Goal: Information Seeking & Learning: Check status

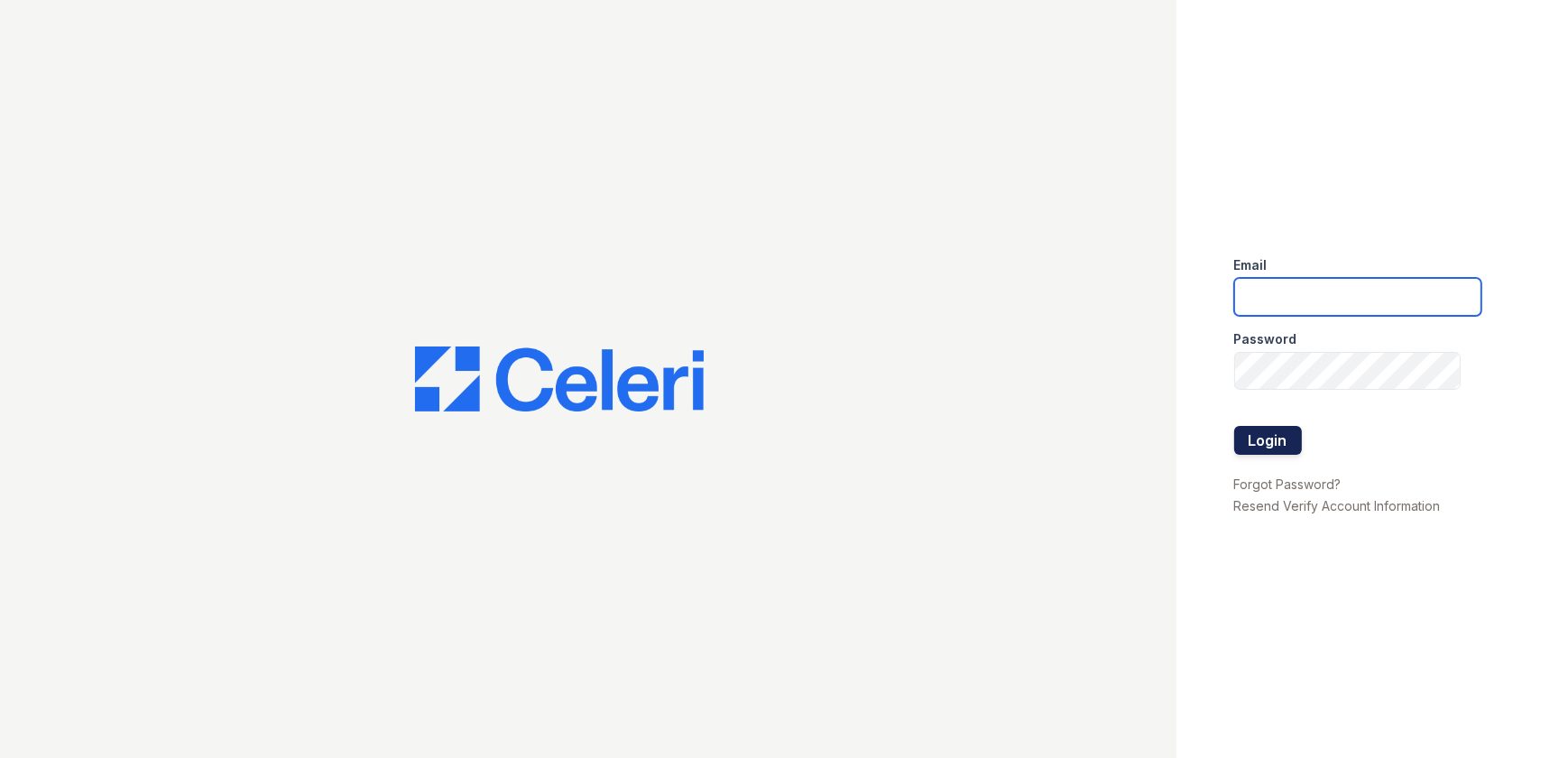
type input "ArriveWestborough@trinity-pm.com"
click at [1277, 441] on button "Login" at bounding box center [1268, 440] width 67 height 29
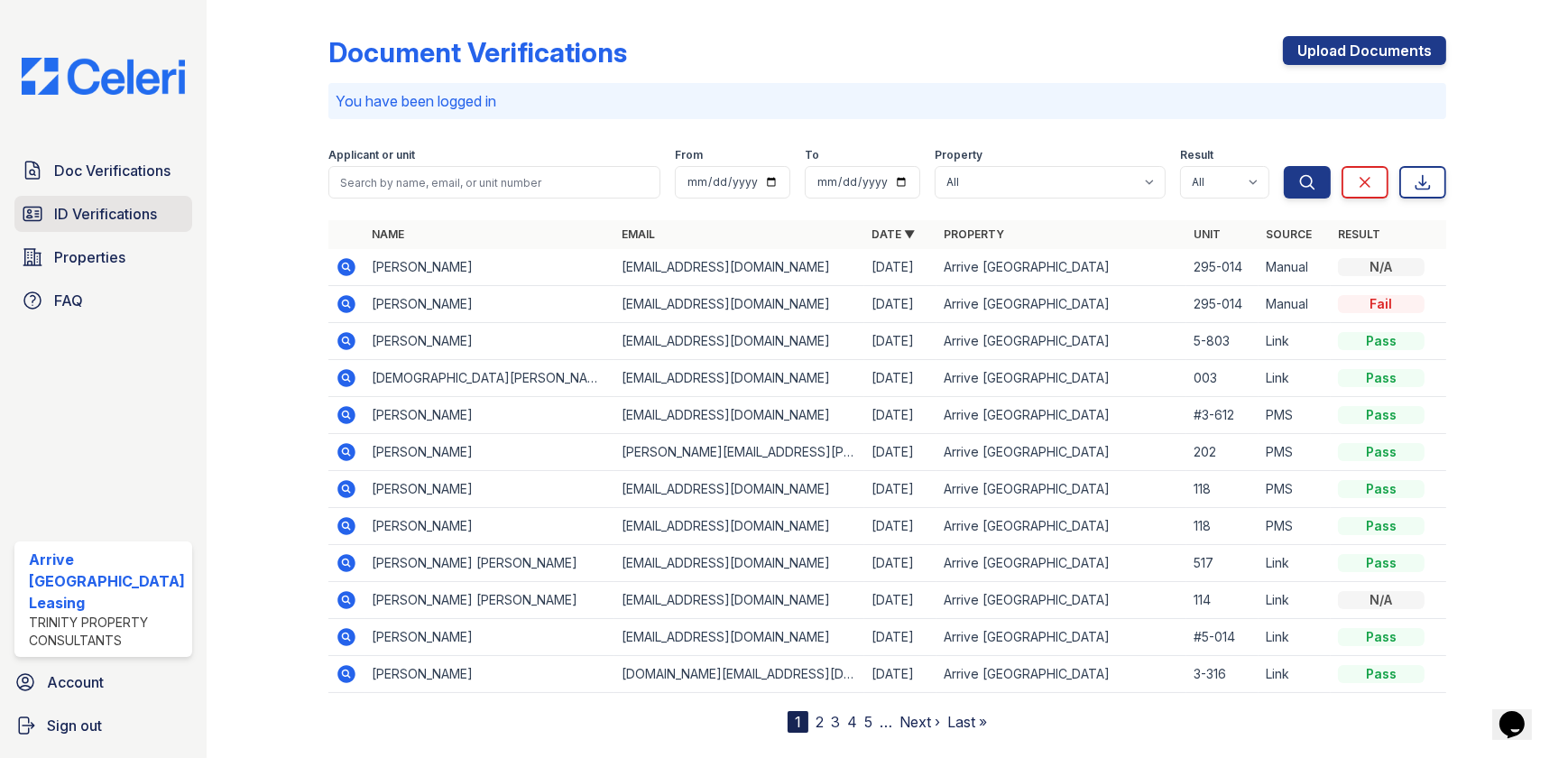
click at [149, 225] on link "ID Verifications" at bounding box center [103, 214] width 177 height 36
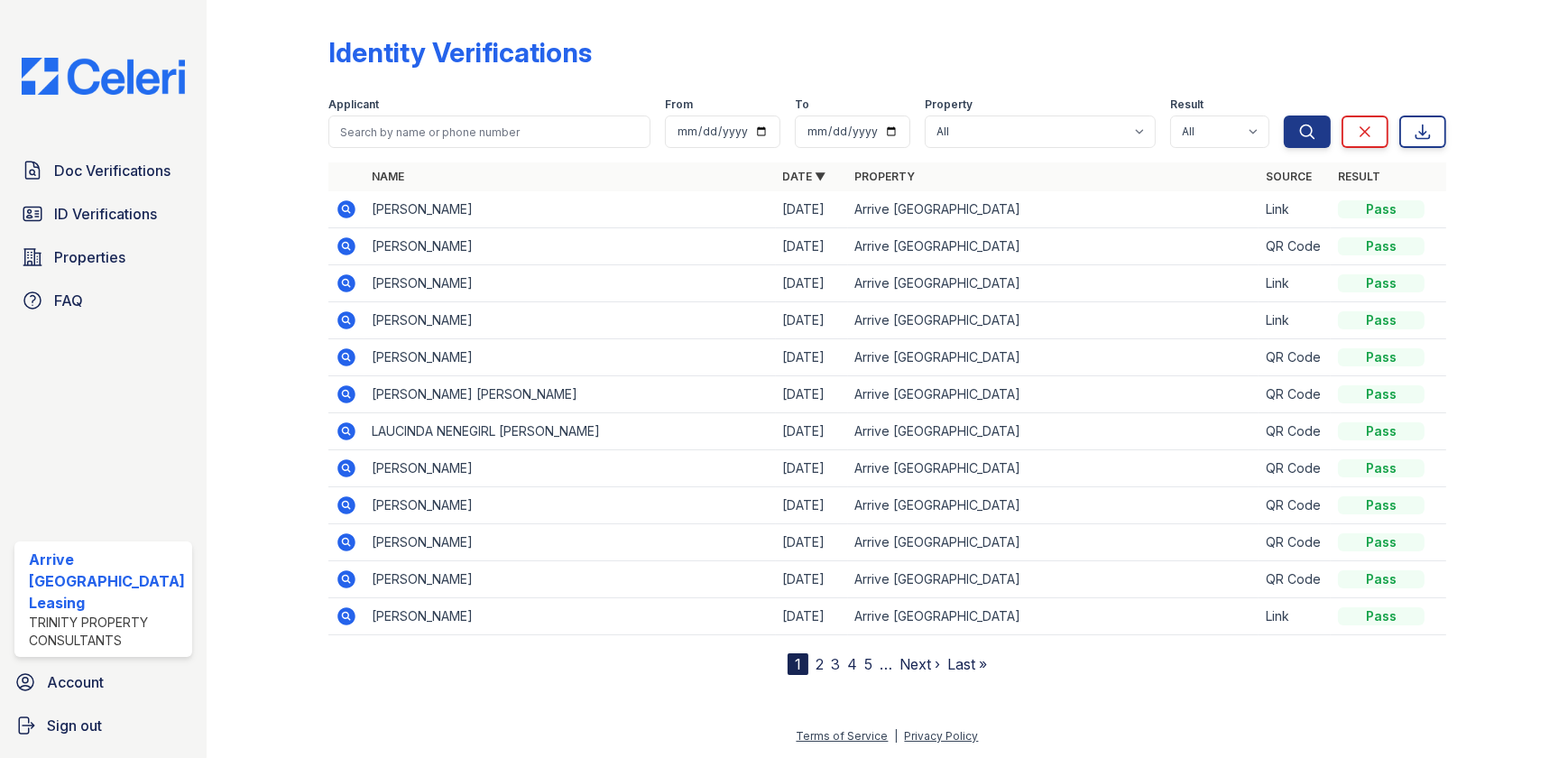
click at [345, 198] on icon at bounding box center [347, 209] width 22 height 22
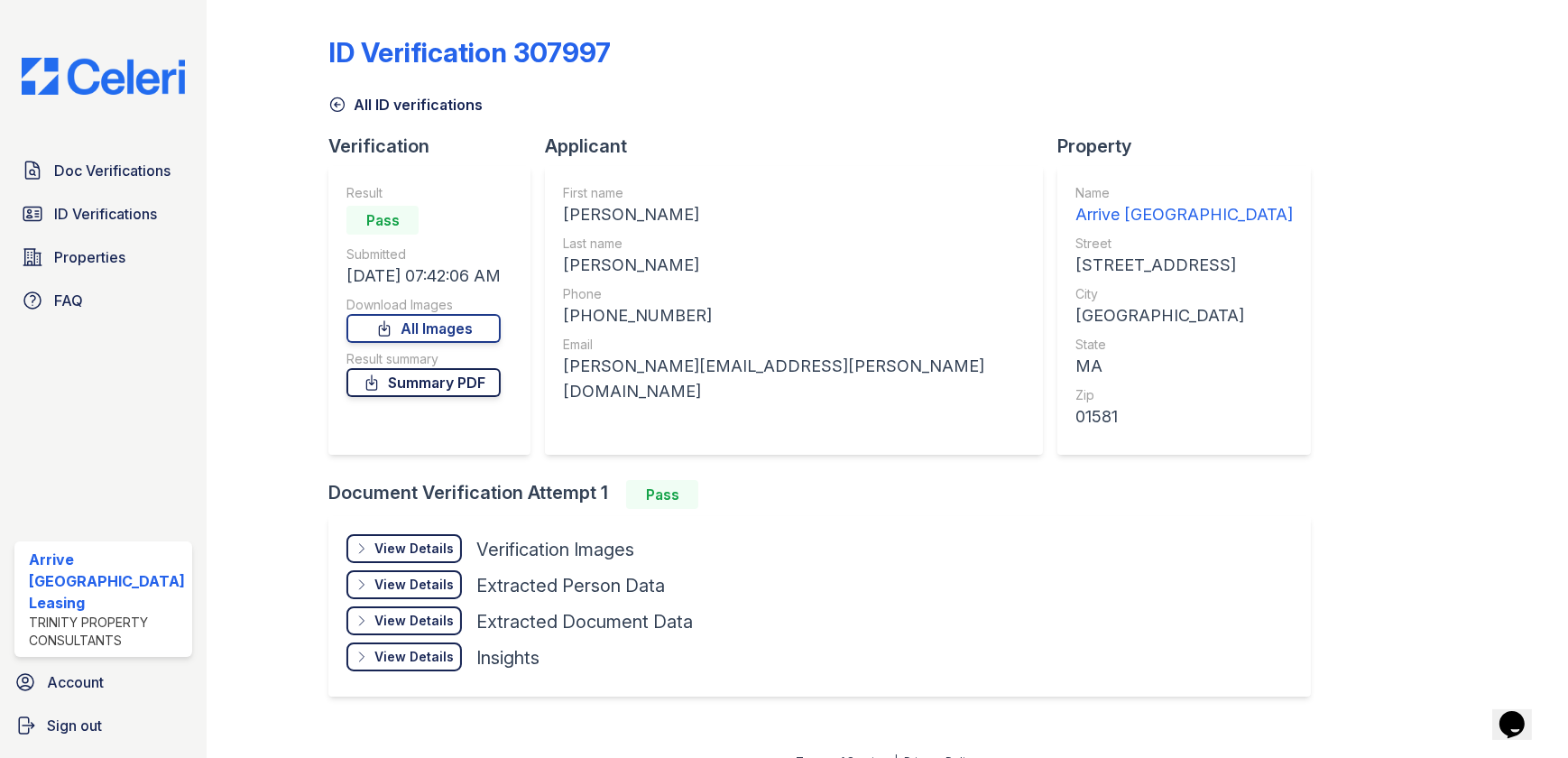
click at [405, 380] on link "Summary PDF" at bounding box center [424, 383] width 155 height 29
click at [387, 547] on div "View Details" at bounding box center [414, 549] width 79 height 18
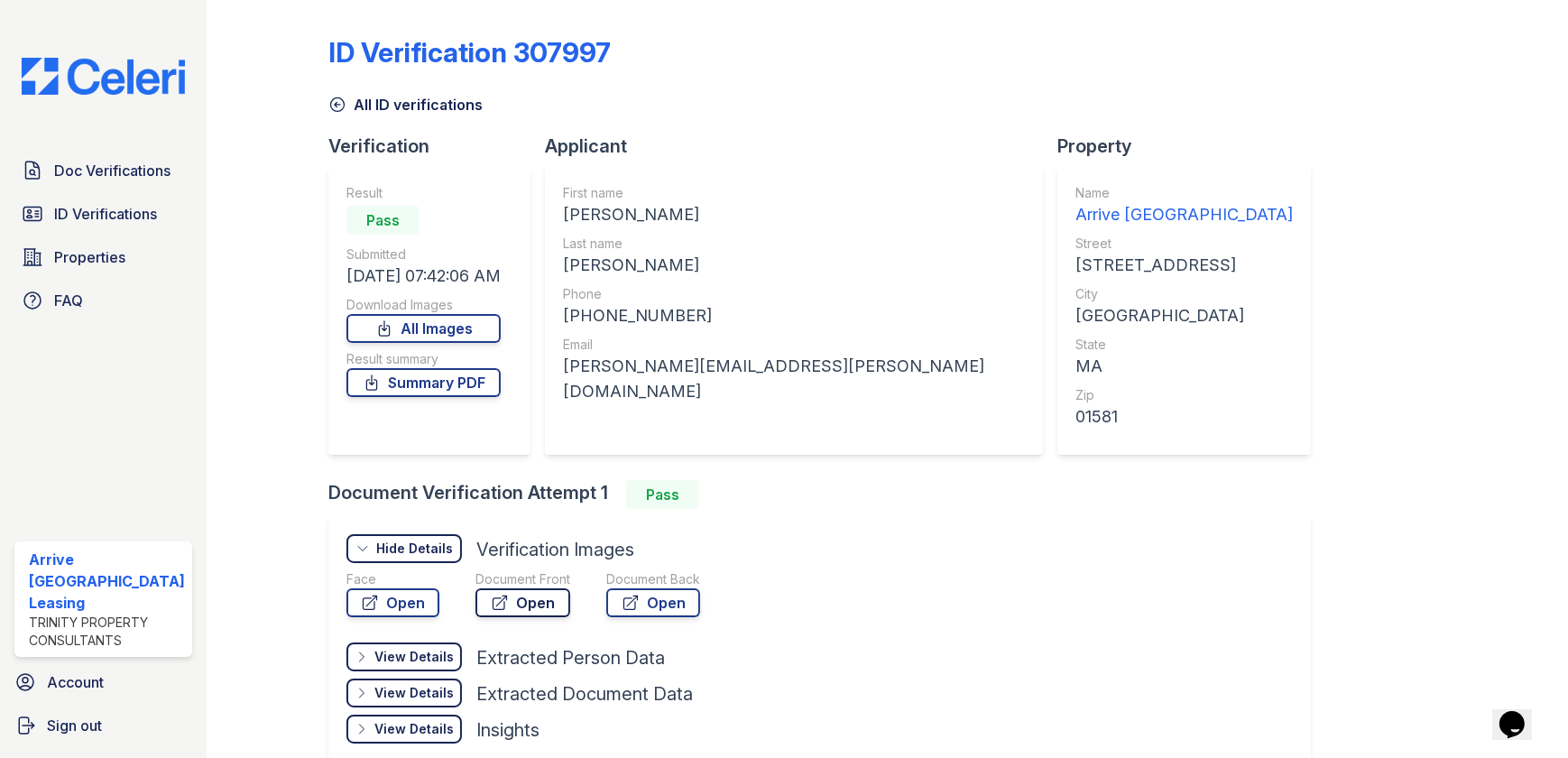
click at [506, 611] on link "Open" at bounding box center [523, 603] width 95 height 29
click at [133, 164] on span "Doc Verifications" at bounding box center [113, 171] width 116 height 22
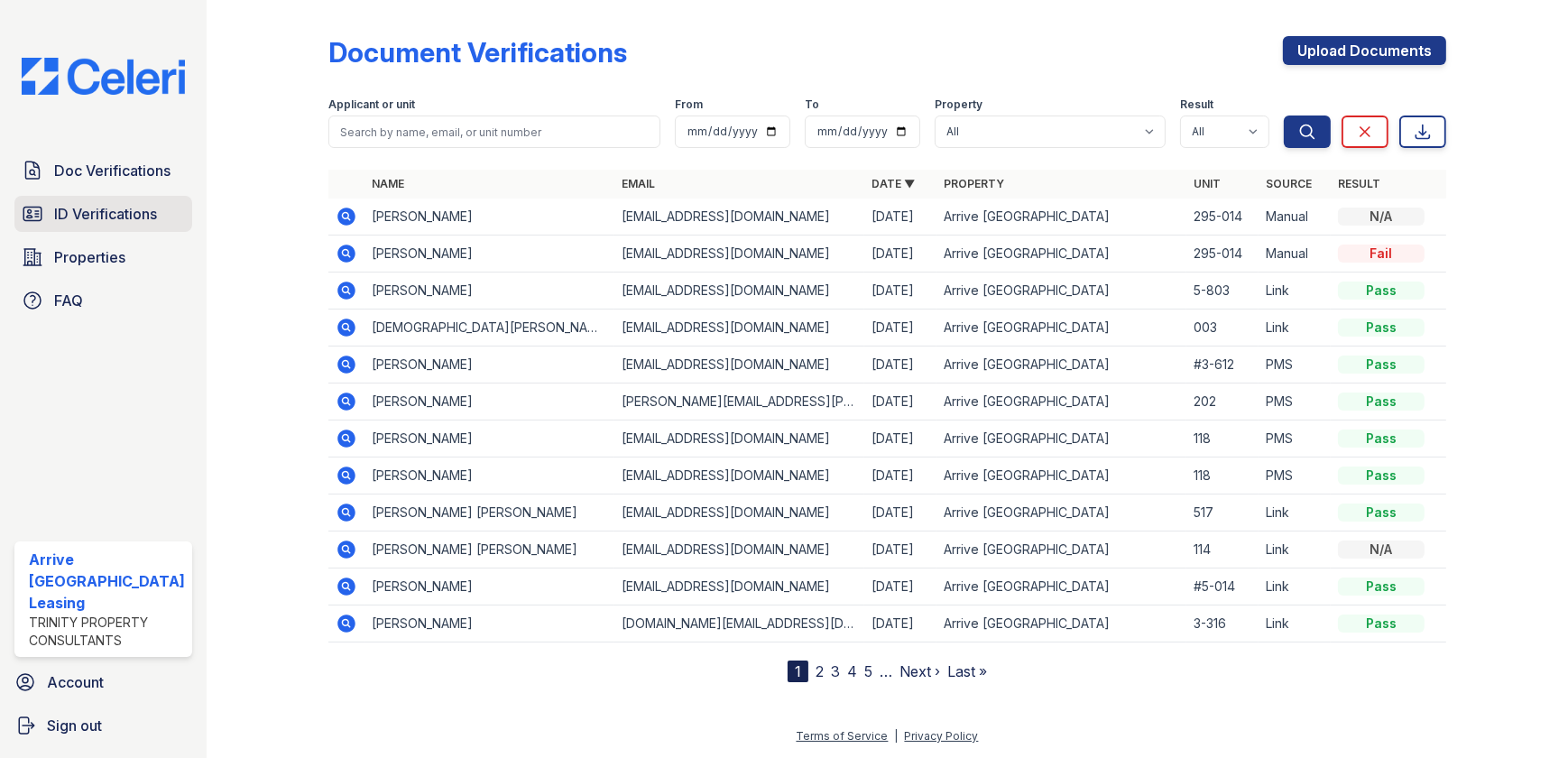
click at [88, 220] on span "ID Verifications" at bounding box center [106, 214] width 103 height 22
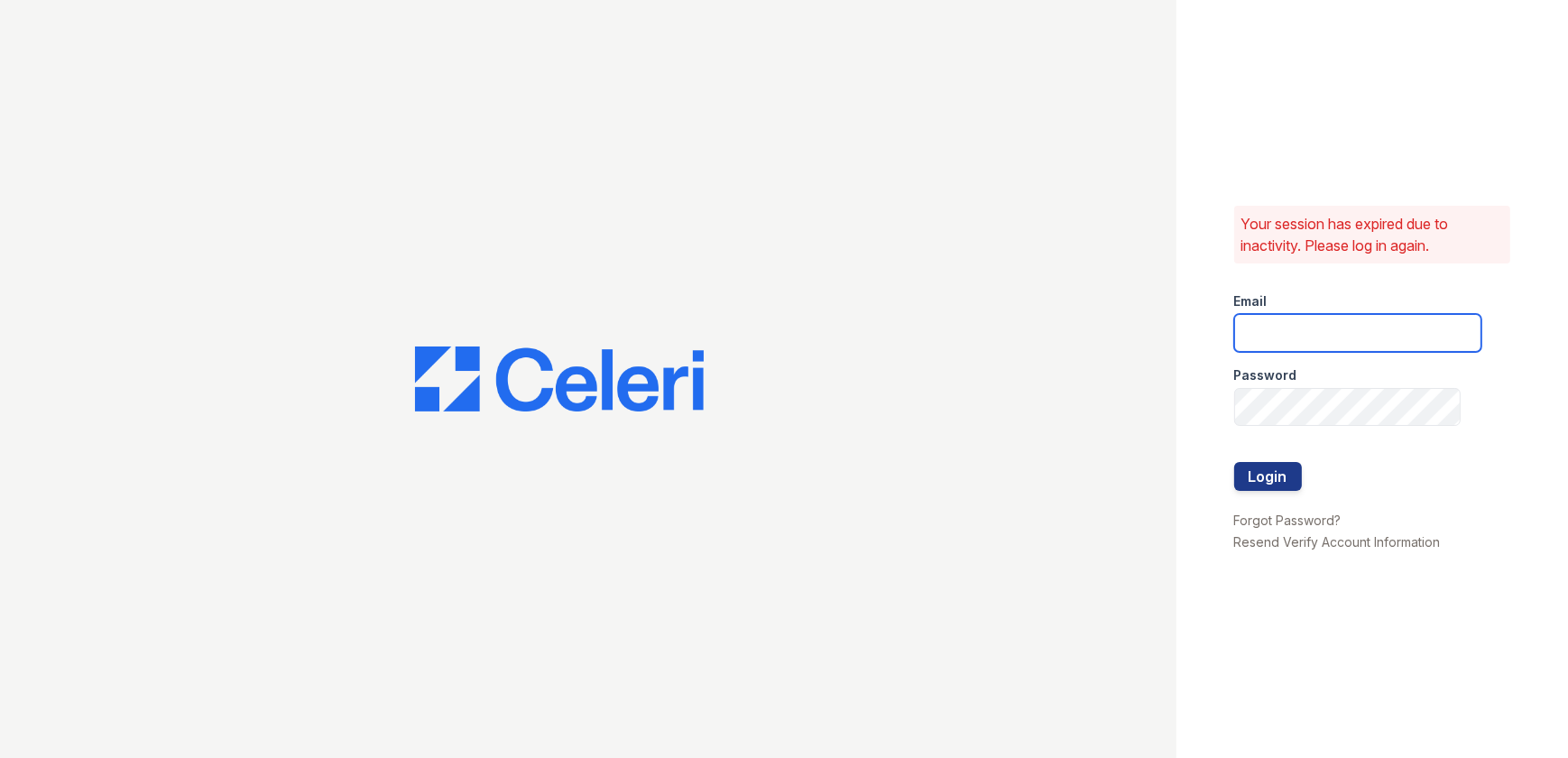
type input "ArriveWestborough@trinity-pm.com"
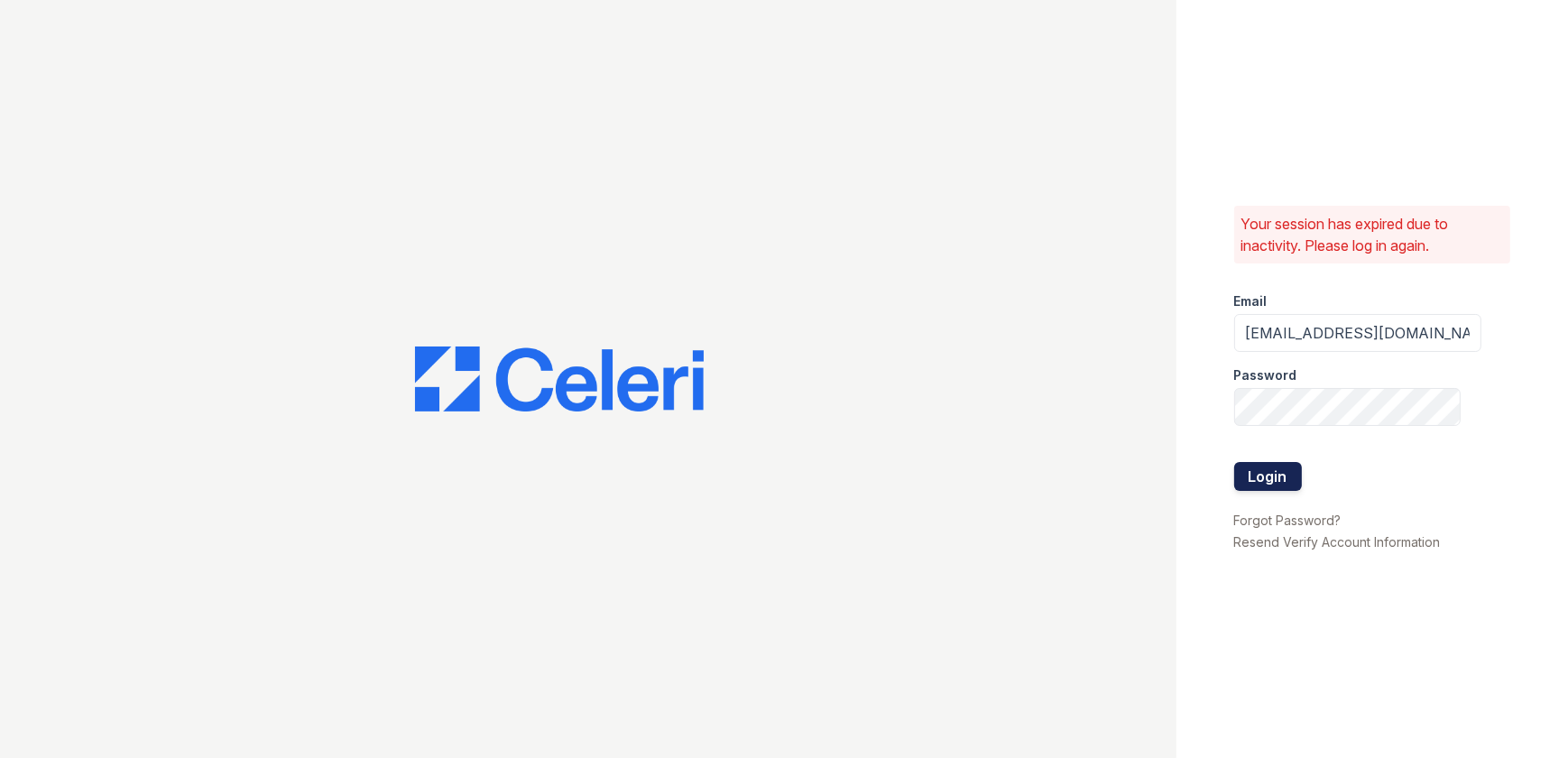
click at [1262, 488] on button "Login" at bounding box center [1268, 477] width 67 height 29
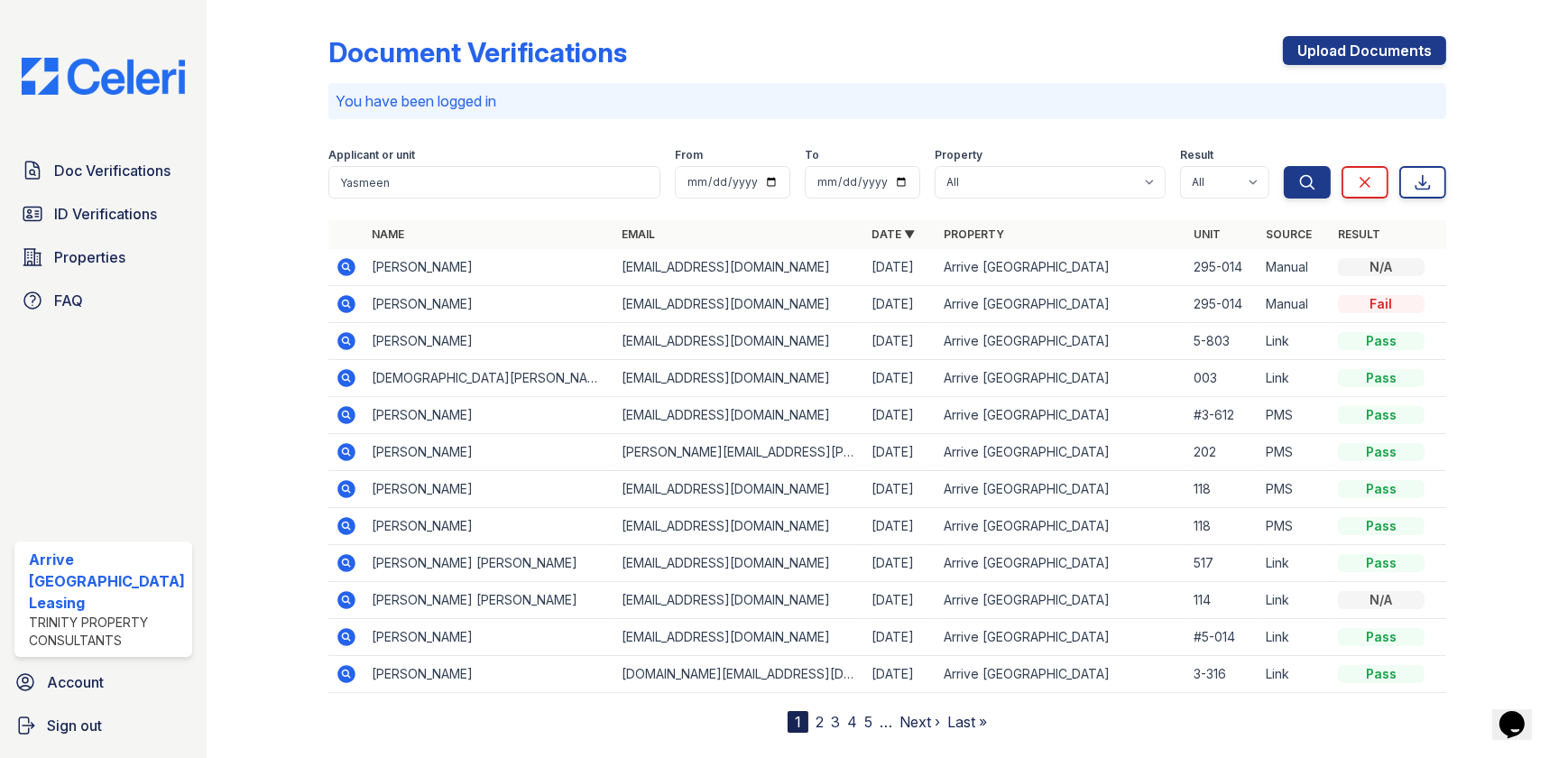
type input "Yasmeen"
click at [1284, 167] on button "Search" at bounding box center [1308, 183] width 47 height 33
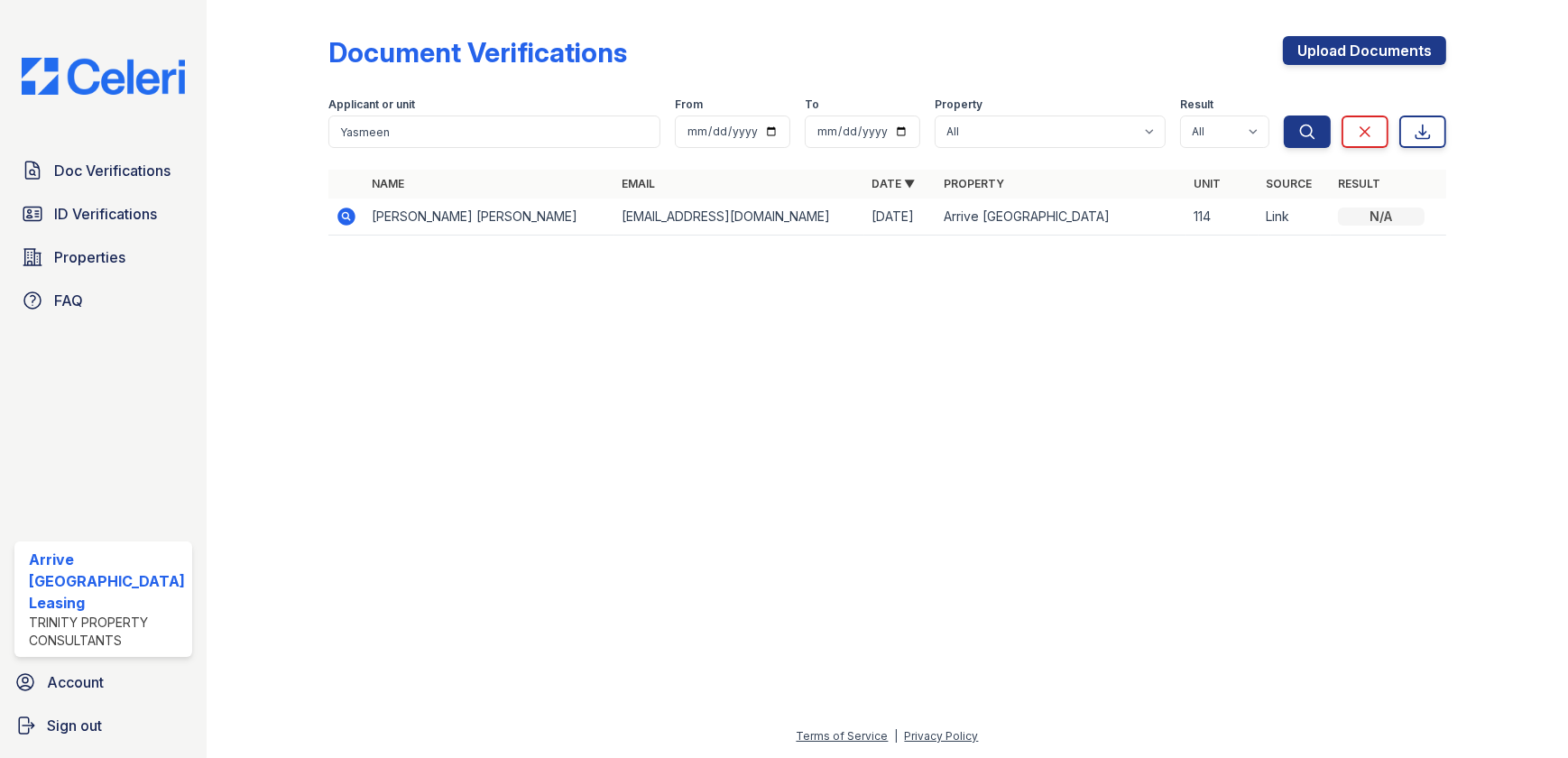
click at [344, 219] on icon at bounding box center [347, 217] width 18 height 18
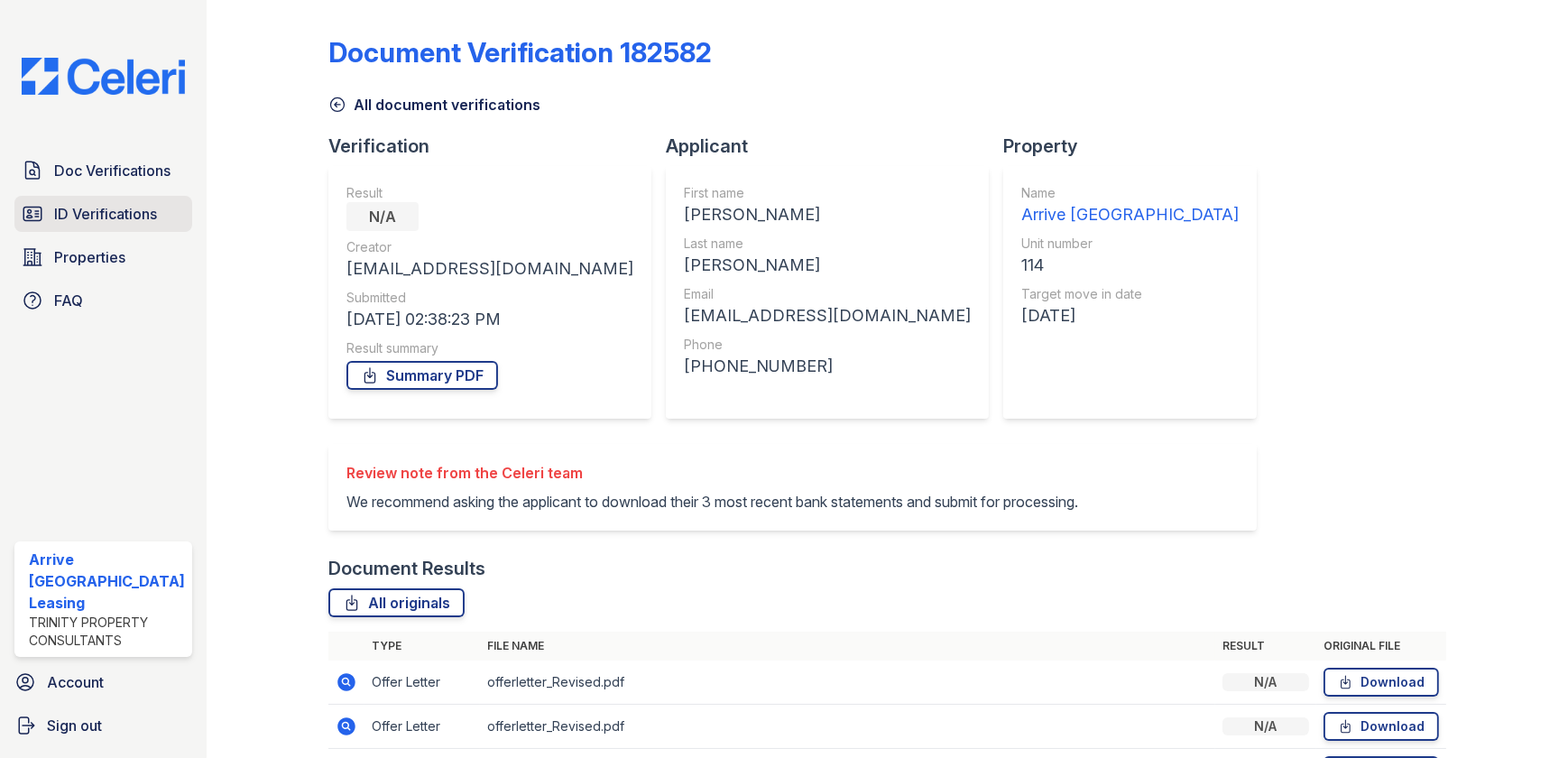
click at [144, 217] on span "ID Verifications" at bounding box center [106, 214] width 103 height 22
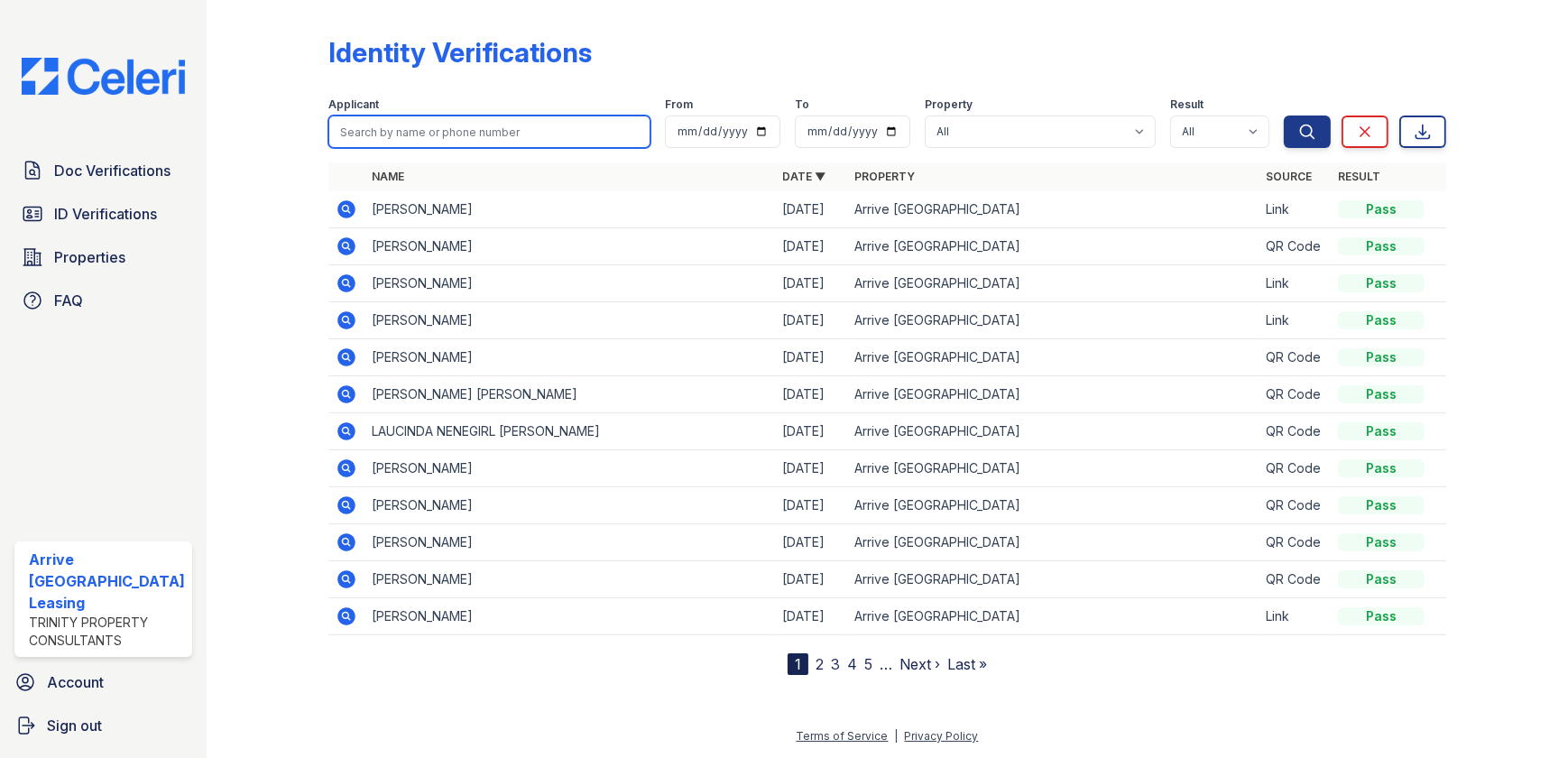
click at [523, 145] on input "search" at bounding box center [489, 132] width 322 height 33
type input "yasmeen"
click at [1284, 116] on button "Search" at bounding box center [1308, 132] width 47 height 33
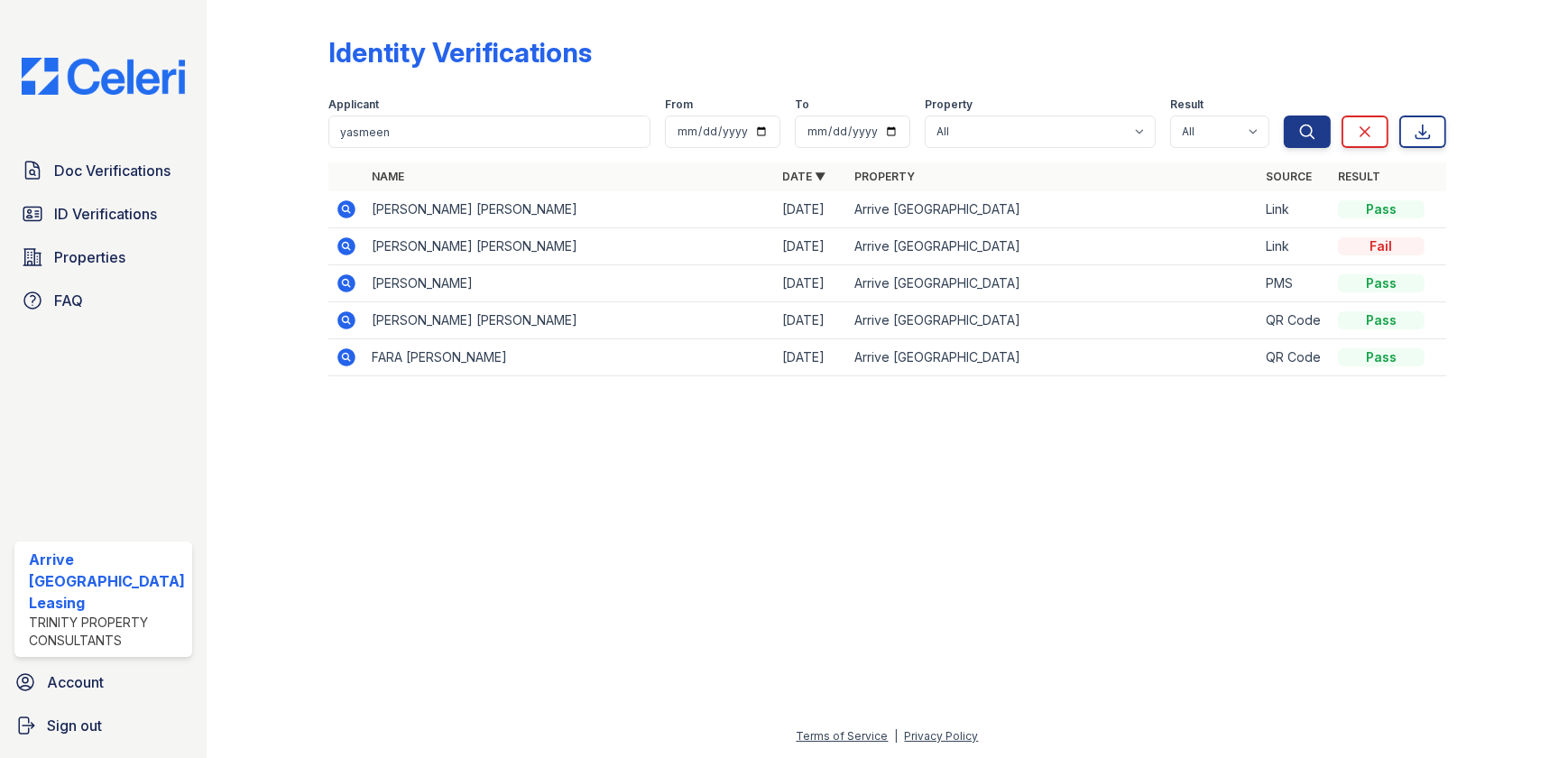
click at [329, 197] on td at bounding box center [347, 209] width 36 height 37
click at [336, 199] on icon at bounding box center [347, 209] width 22 height 22
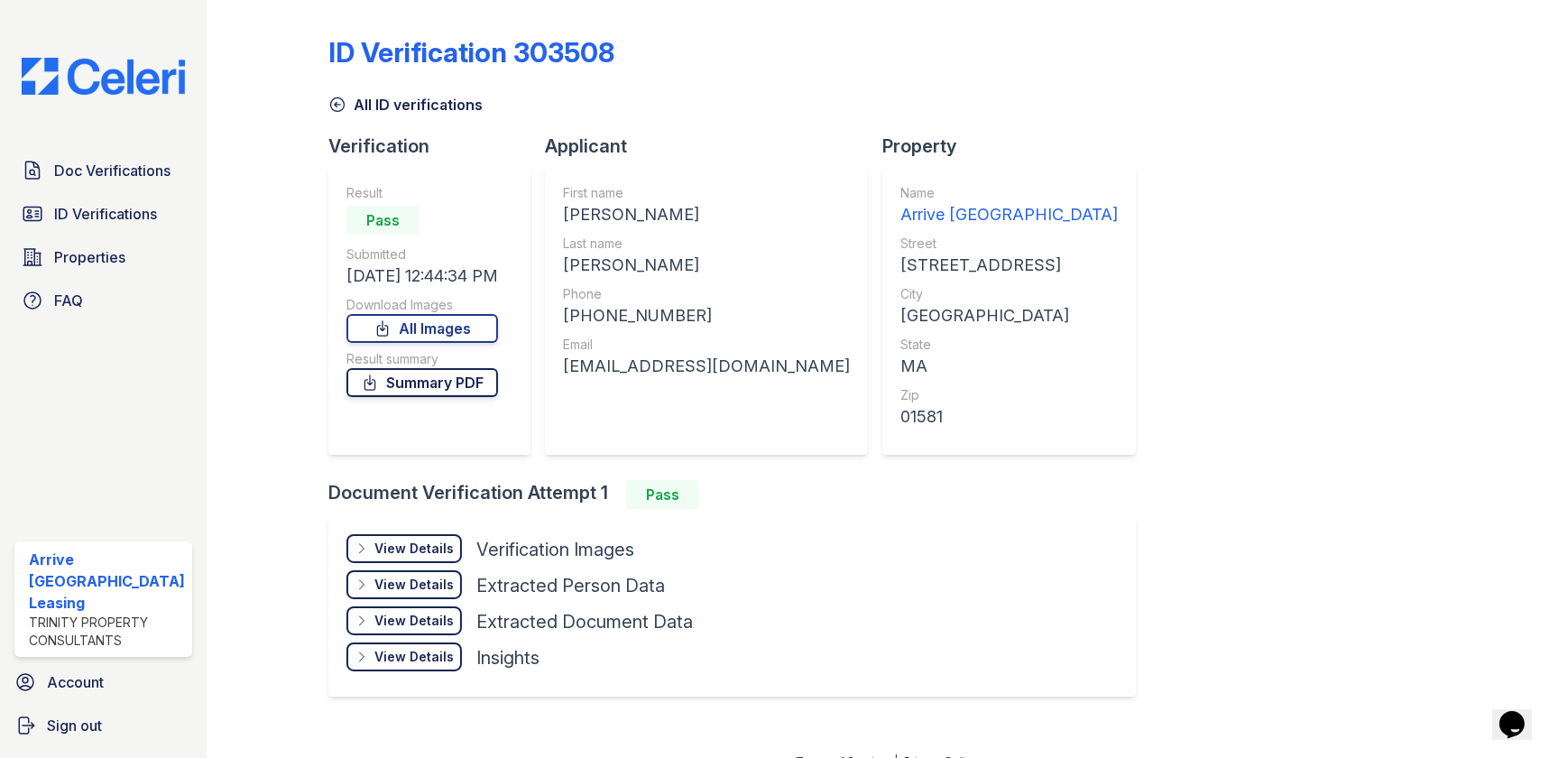
click at [488, 388] on link "Summary PDF" at bounding box center [422, 383] width 152 height 29
